Goal: Information Seeking & Learning: Learn about a topic

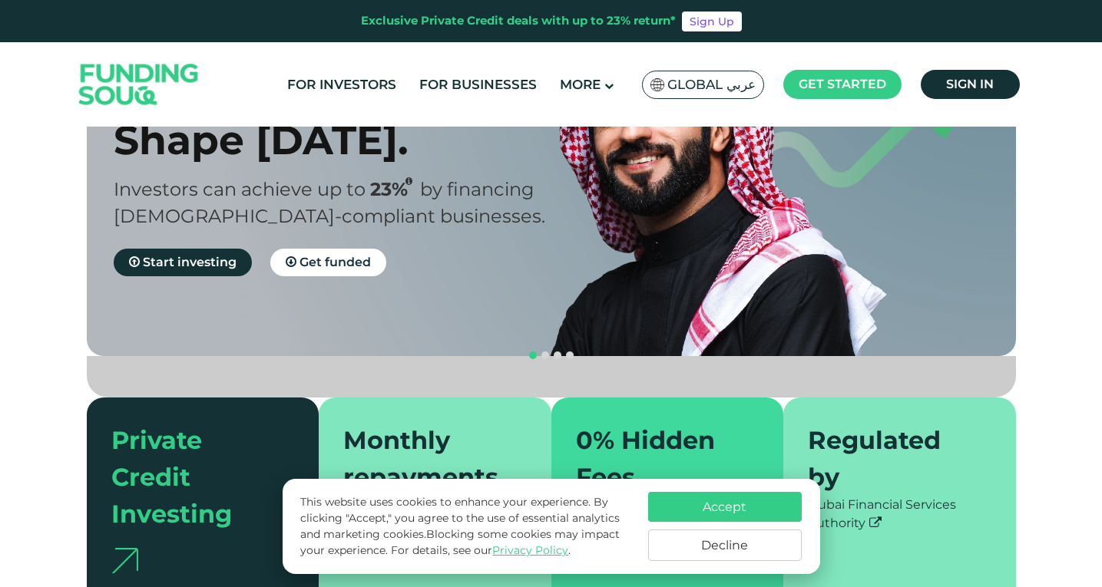
scroll to position [154, 0]
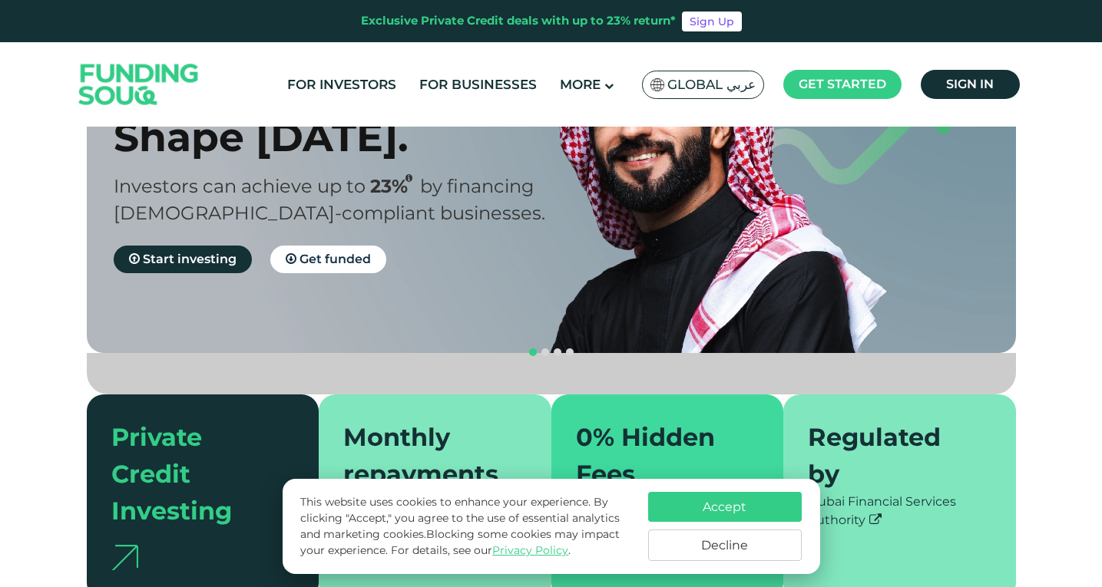
click at [685, 545] on button "Decline" at bounding box center [725, 545] width 154 height 31
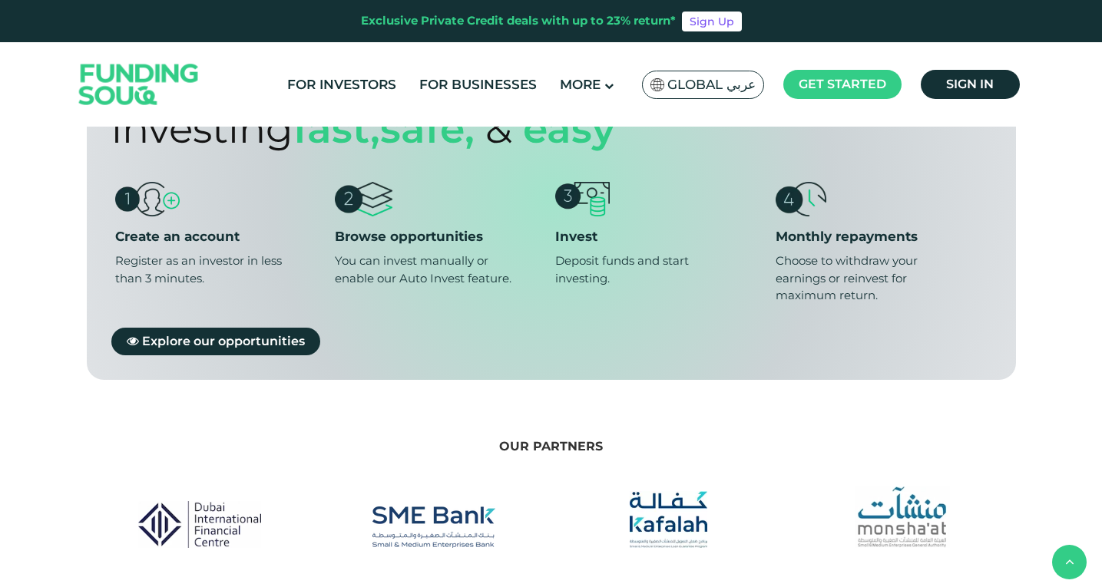
scroll to position [998, 0]
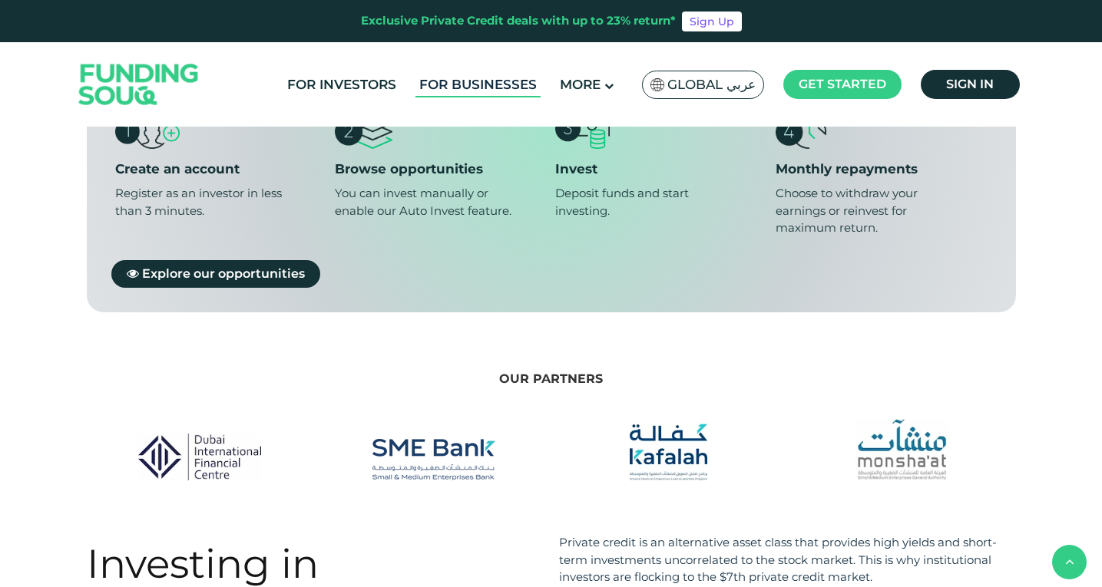
click at [527, 83] on link "For Businesses" at bounding box center [477, 84] width 125 height 25
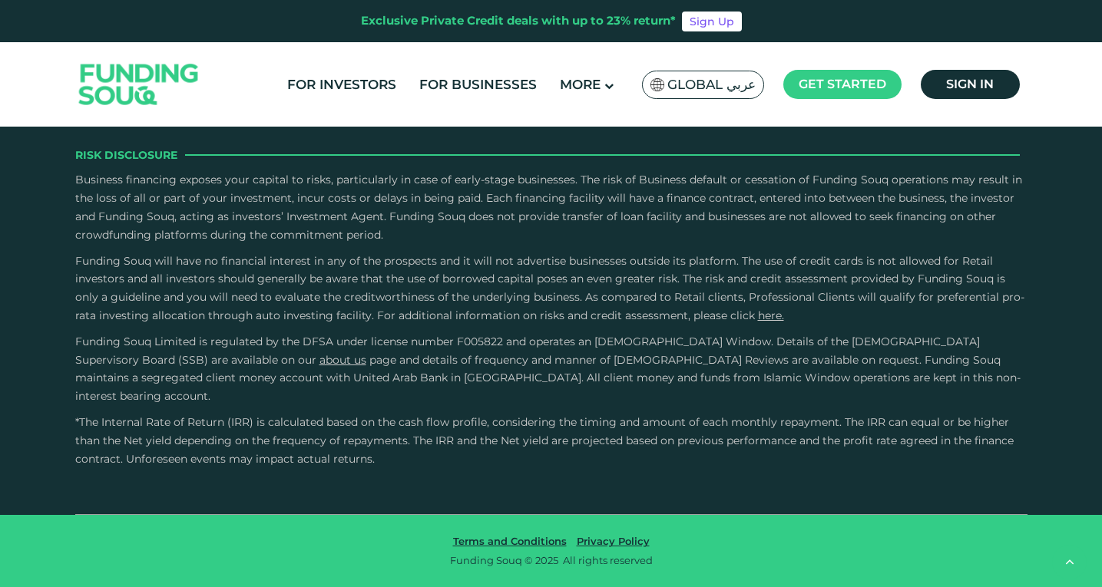
scroll to position [2763, 0]
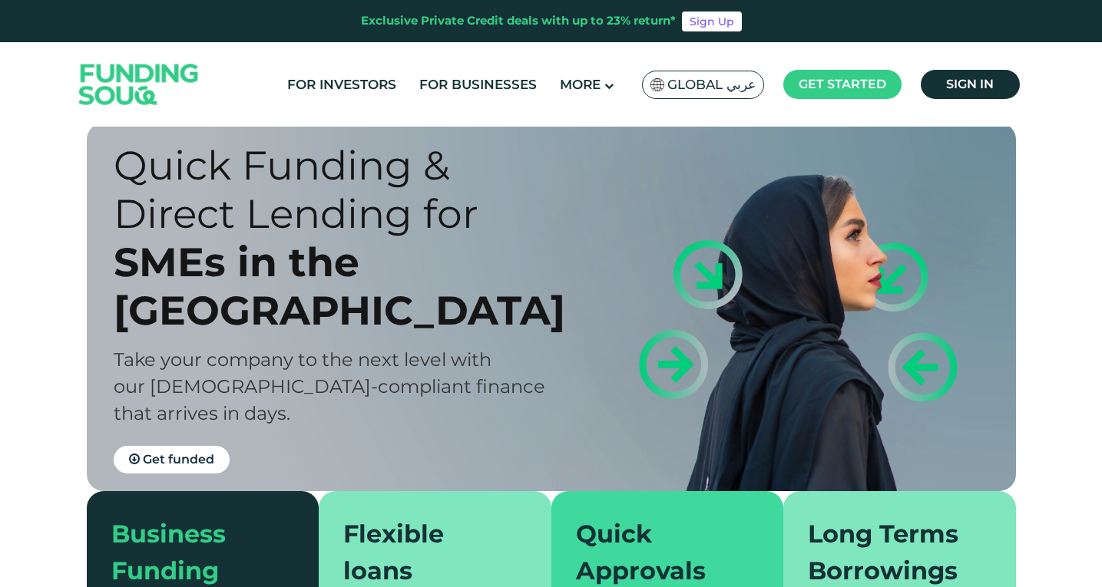
scroll to position [0, 0]
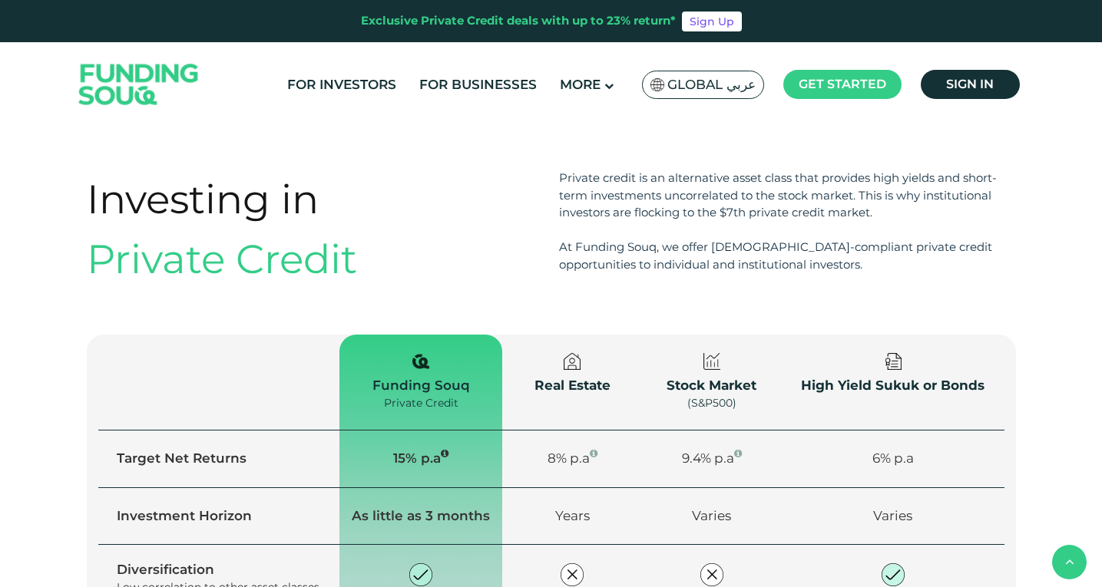
scroll to position [998, 0]
